Goal: Obtain resource: Download file/media

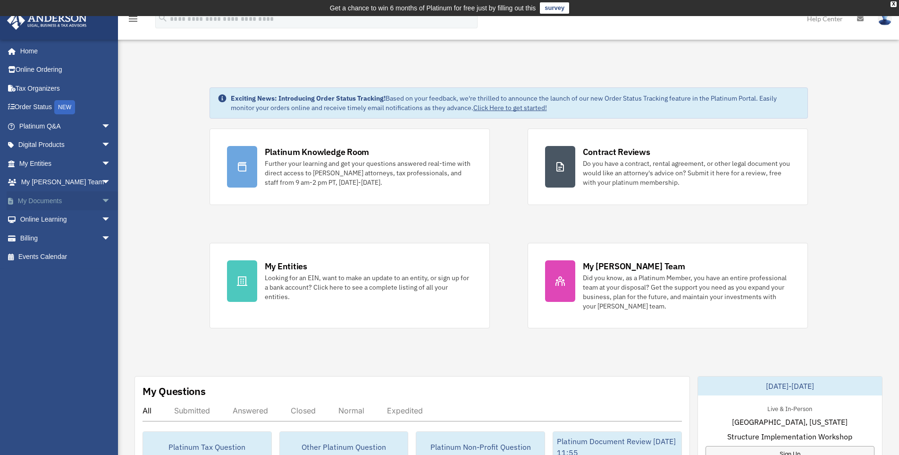
click at [32, 199] on link "My Documents arrow_drop_down" at bounding box center [66, 200] width 118 height 19
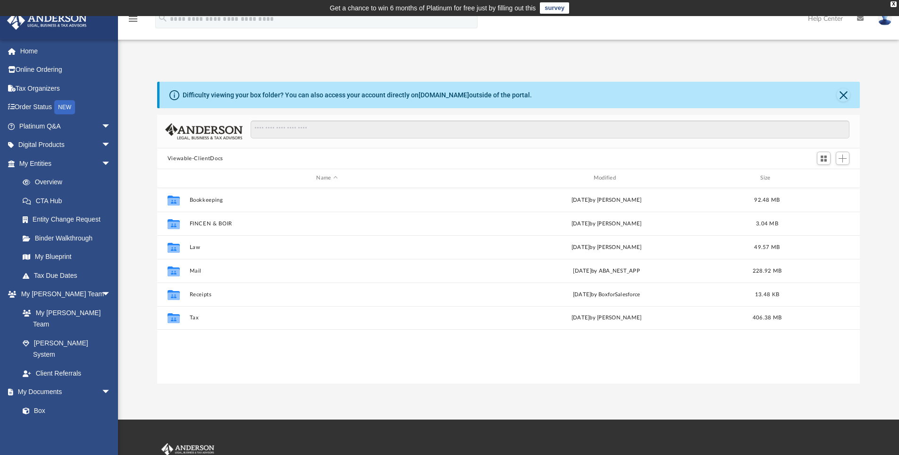
scroll to position [208, 696]
click at [46, 144] on link "Digital Products arrow_drop_down" at bounding box center [66, 144] width 118 height 19
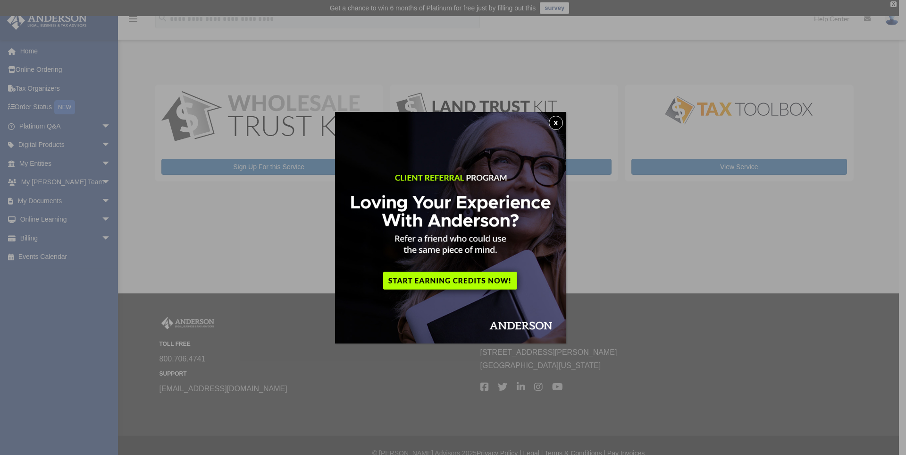
click at [559, 120] on button "x" at bounding box center [556, 123] width 14 height 14
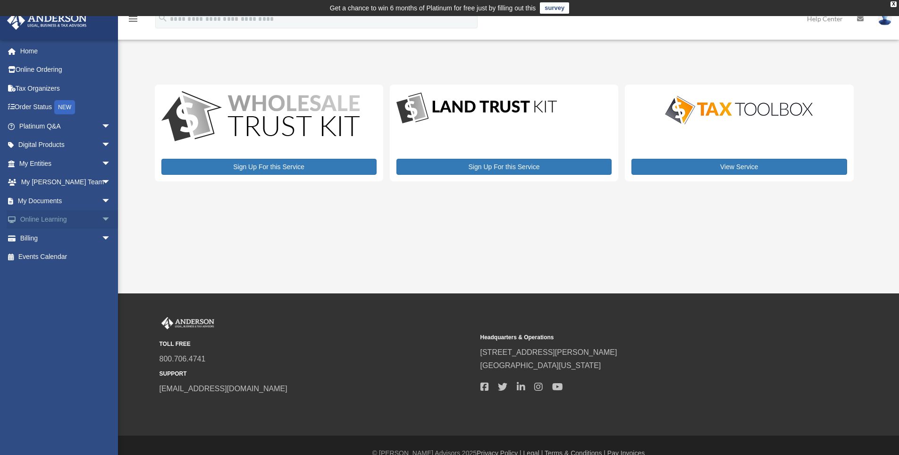
click at [72, 216] on link "Online Learning arrow_drop_down" at bounding box center [66, 219] width 118 height 19
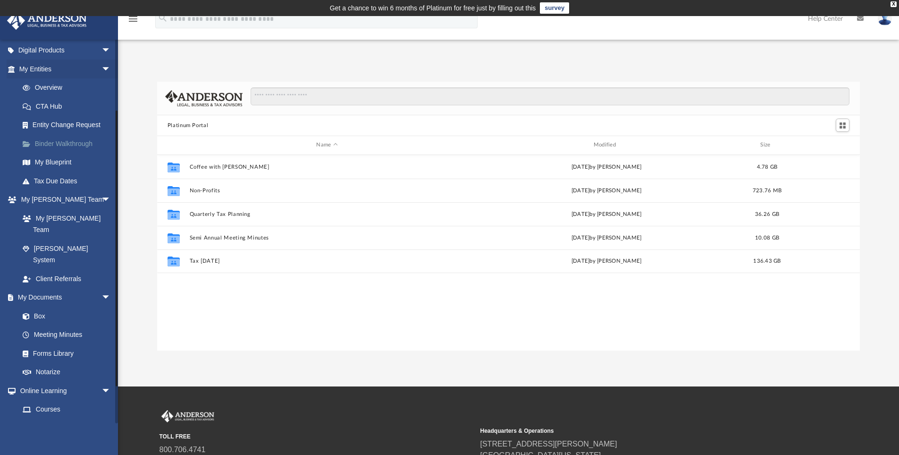
scroll to position [142, 0]
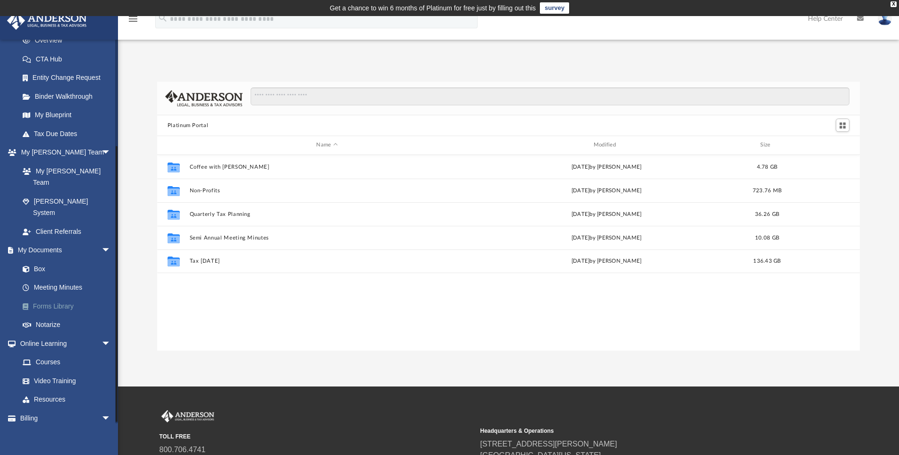
click at [58, 296] on link "Forms Library" at bounding box center [69, 305] width 112 height 19
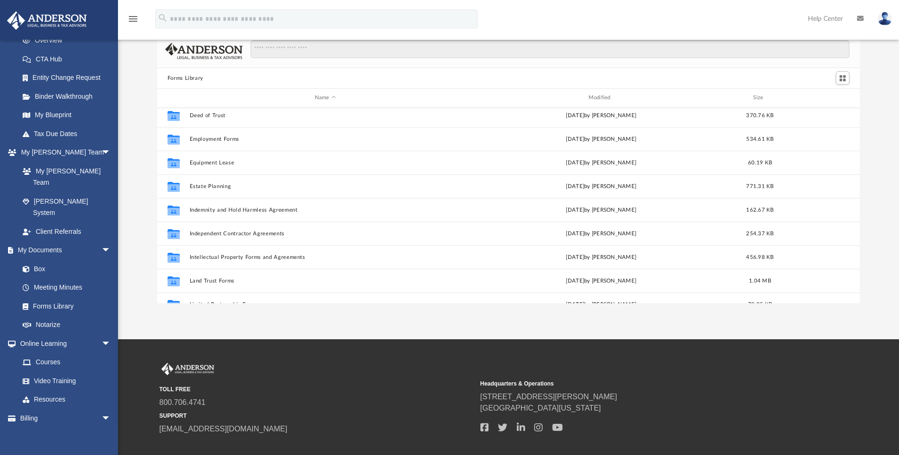
scroll to position [229, 0]
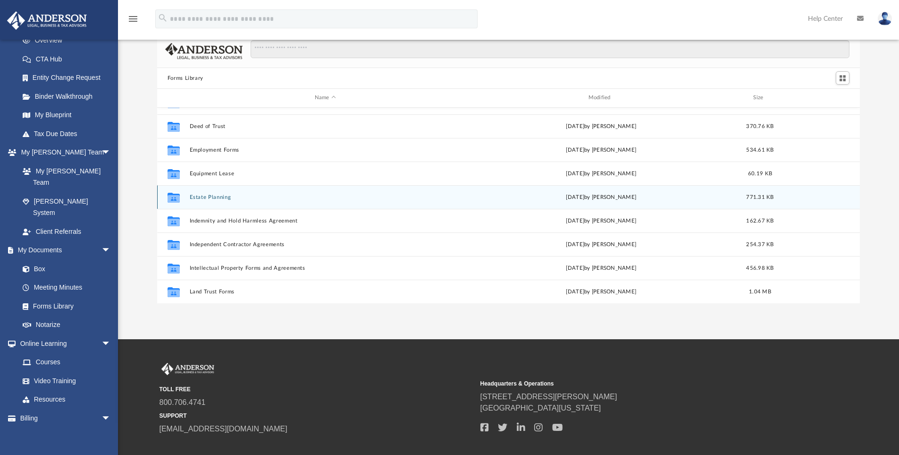
click at [221, 194] on button "Estate Planning" at bounding box center [325, 197] width 272 height 6
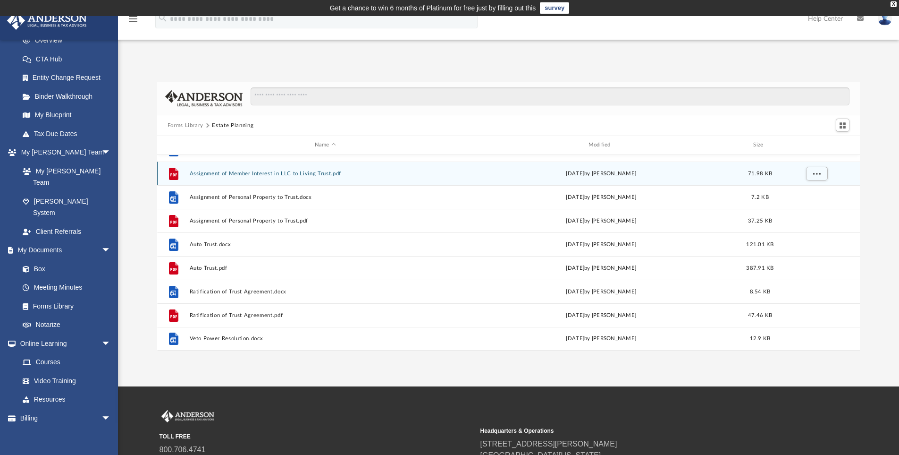
scroll to position [47, 0]
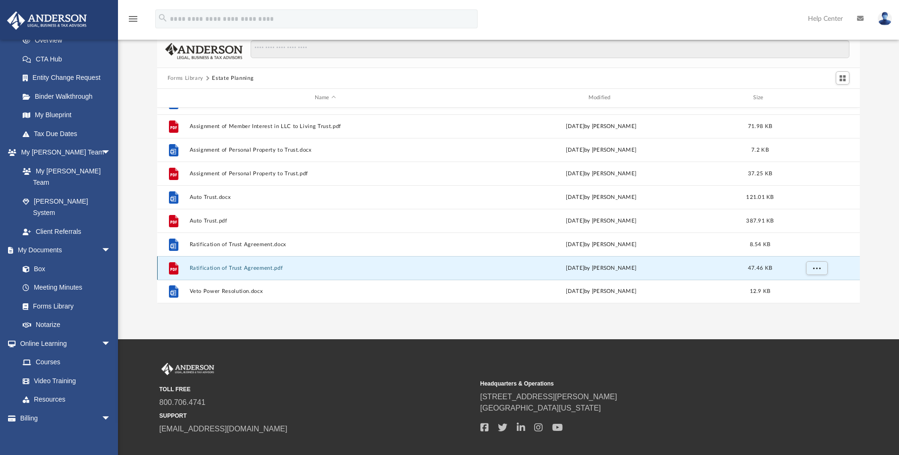
click at [205, 265] on button "Ratification of Trust Agreement.pdf" at bounding box center [325, 268] width 272 height 6
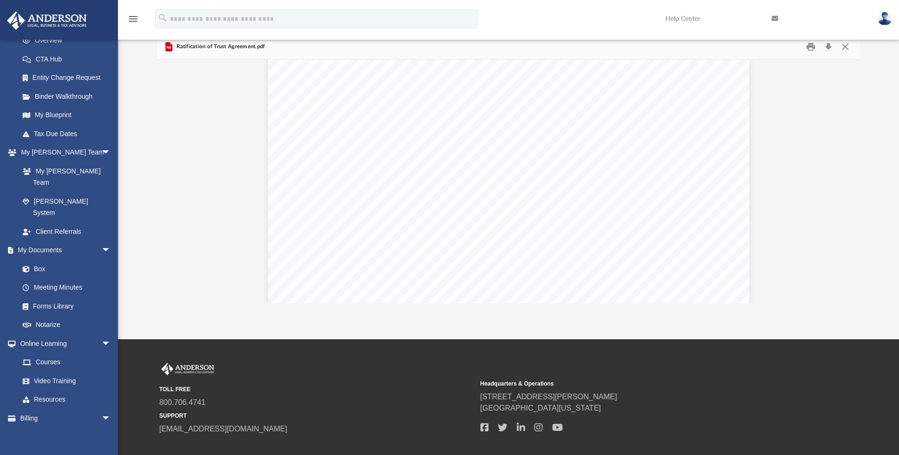
scroll to position [0, 0]
click at [50, 296] on link "Forms Library" at bounding box center [69, 305] width 112 height 19
click at [849, 45] on button "Close" at bounding box center [845, 47] width 17 height 15
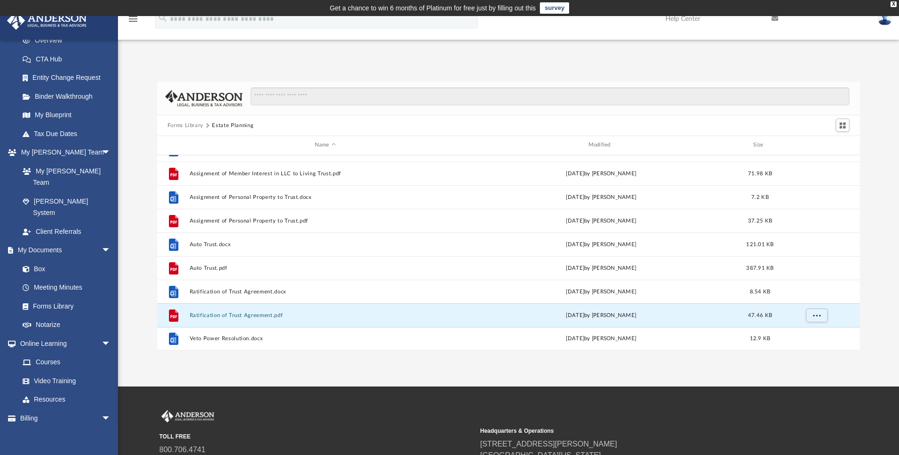
click at [192, 123] on button "Forms Library" at bounding box center [186, 125] width 36 height 8
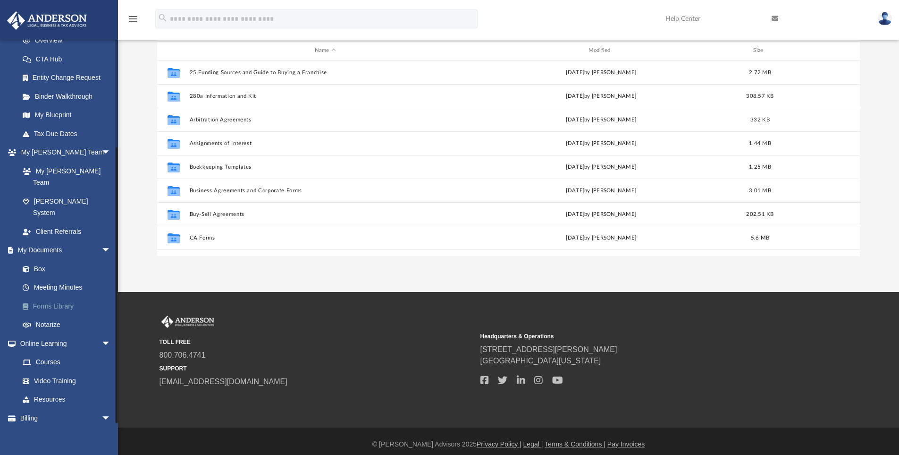
scroll to position [143, 0]
